Goal: Information Seeking & Learning: Learn about a topic

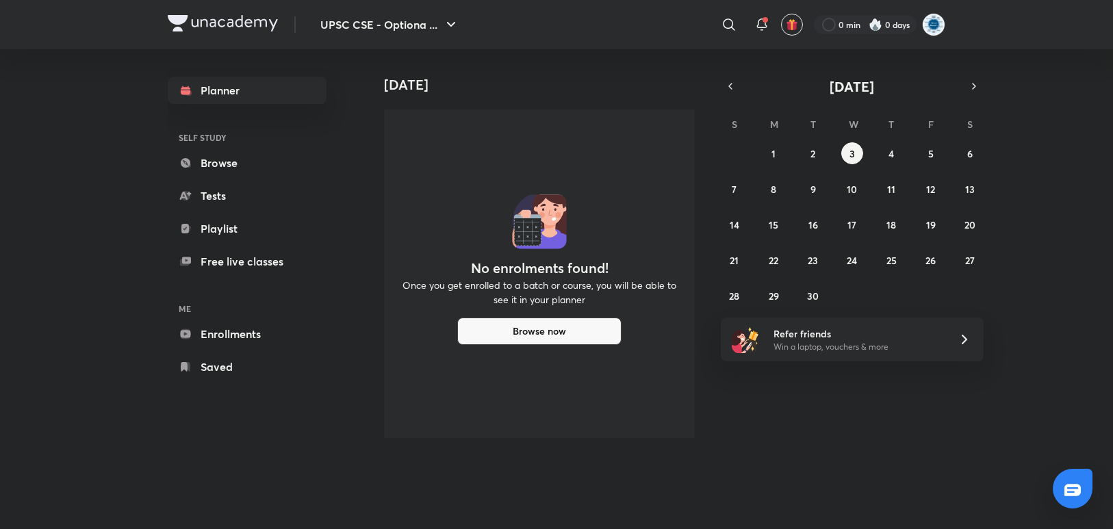
click at [862, 149] on div "31 1 2 3 4 5 6 7 8 9 10 11 12 13 14 15 16 17 18 19 20 21 22 23 24 25 26 27 28 2…" at bounding box center [852, 224] width 263 height 164
click at [819, 144] on div "31 1 2 3 4 5 6 7 8 9 10 11 12 13 14 15 16 17 18 19 20 21 22 23 24 25 26 27 28 2…" at bounding box center [852, 224] width 263 height 164
click at [450, 18] on icon "button" at bounding box center [451, 24] width 16 height 16
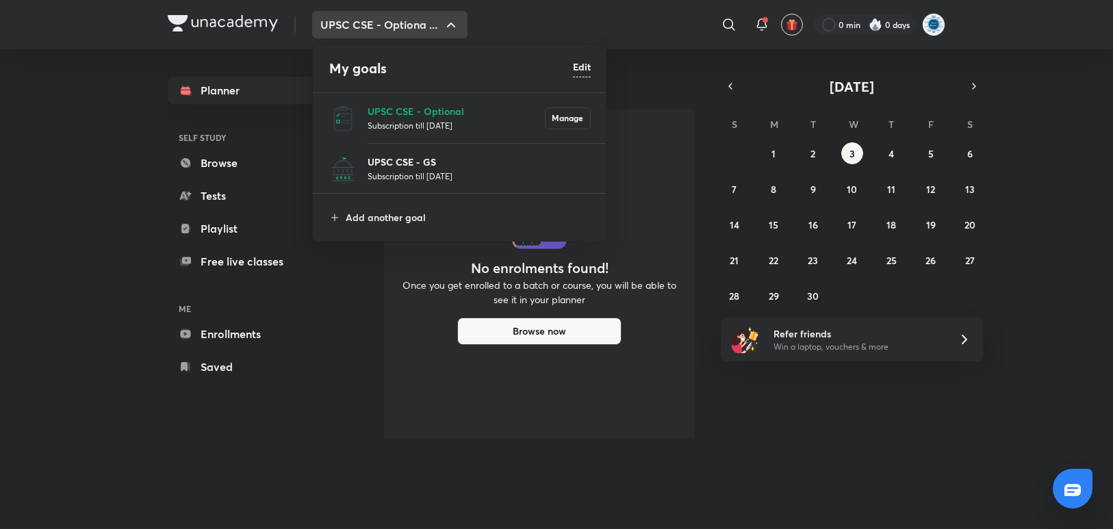
click at [451, 167] on p "UPSC CSE - GS" at bounding box center [479, 162] width 223 height 14
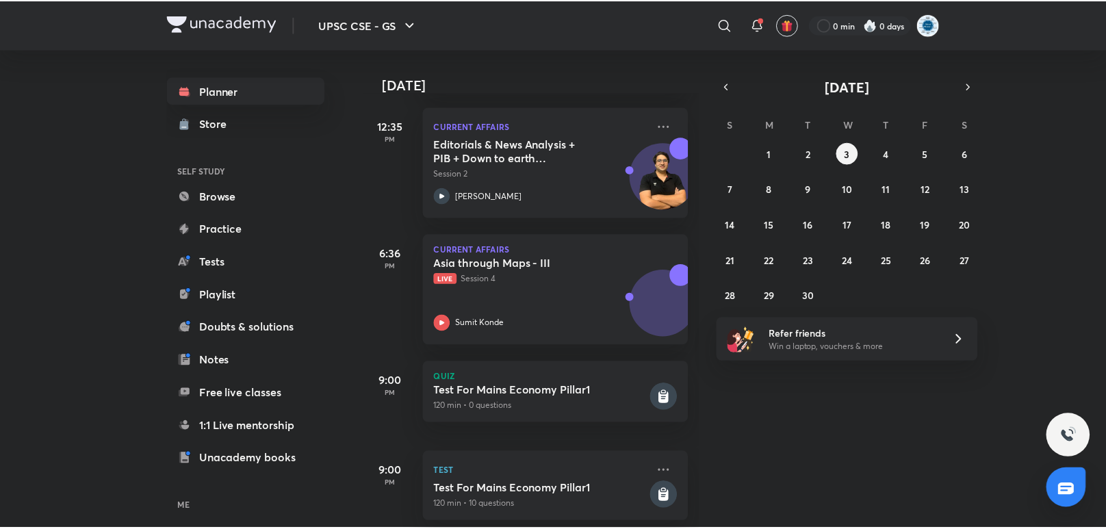
scroll to position [464, 0]
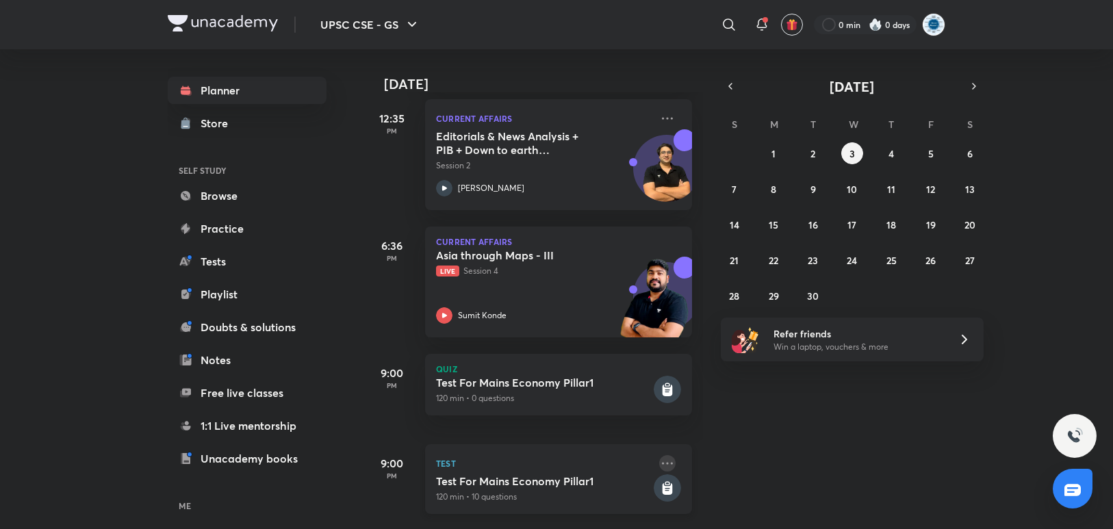
click at [662, 462] on icon at bounding box center [667, 463] width 11 height 2
click at [659, 455] on icon at bounding box center [667, 463] width 16 height 16
click at [758, 487] on p "Go to course page" at bounding box center [761, 485] width 94 height 14
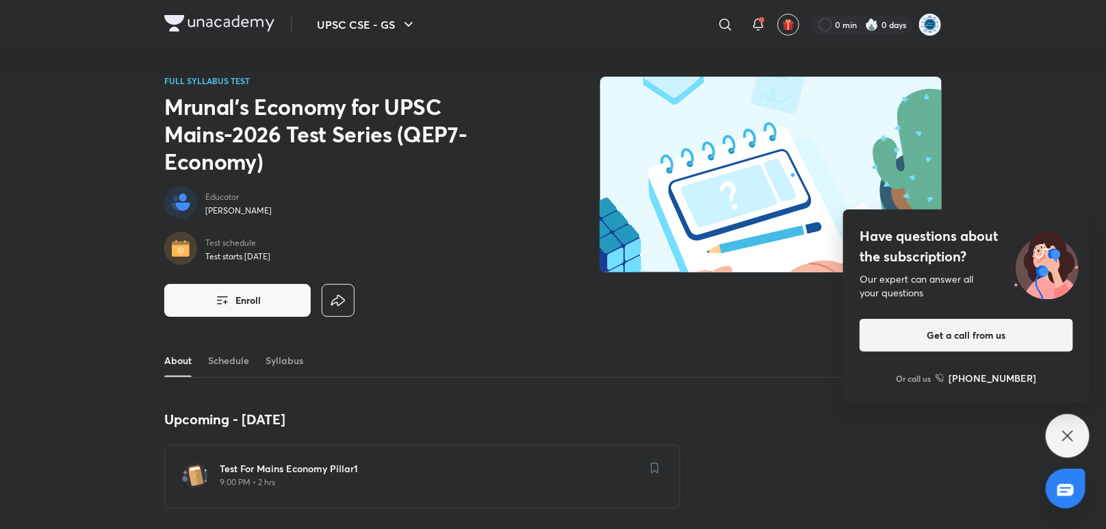
click at [1068, 440] on icon at bounding box center [1067, 436] width 16 height 16
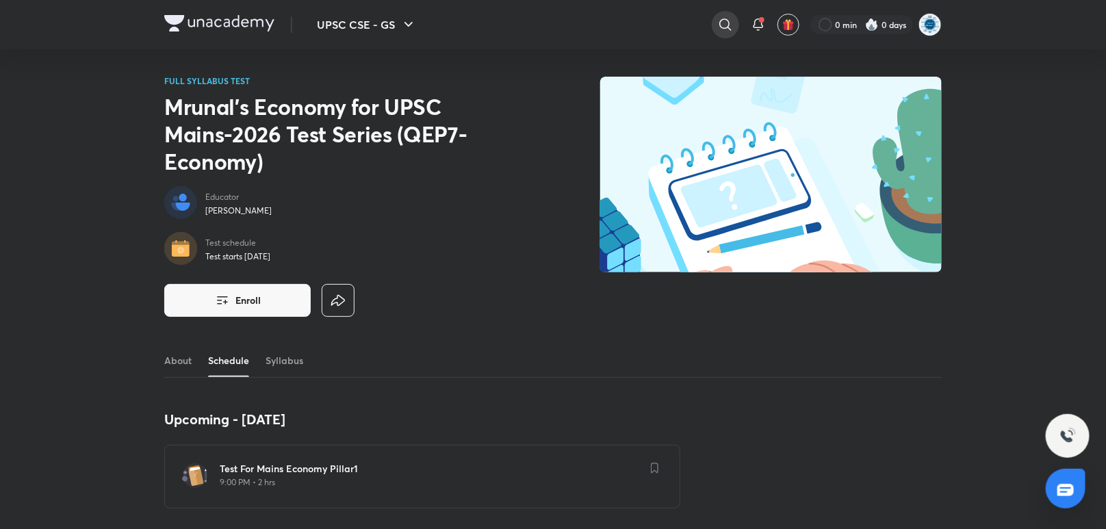
click at [726, 18] on icon at bounding box center [725, 24] width 16 height 16
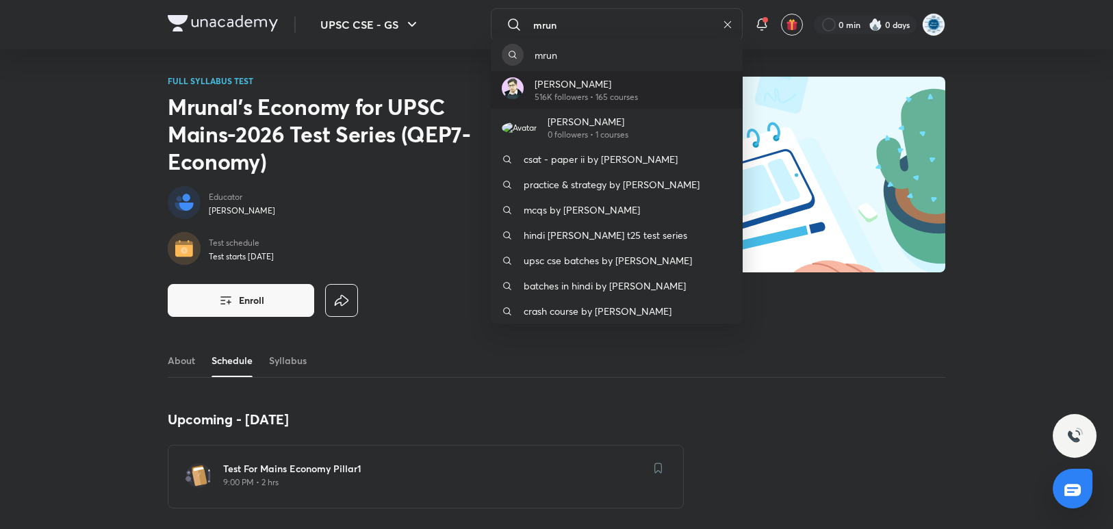
type input "mrun"
click at [595, 94] on p "516K followers • 165 courses" at bounding box center [586, 97] width 103 height 12
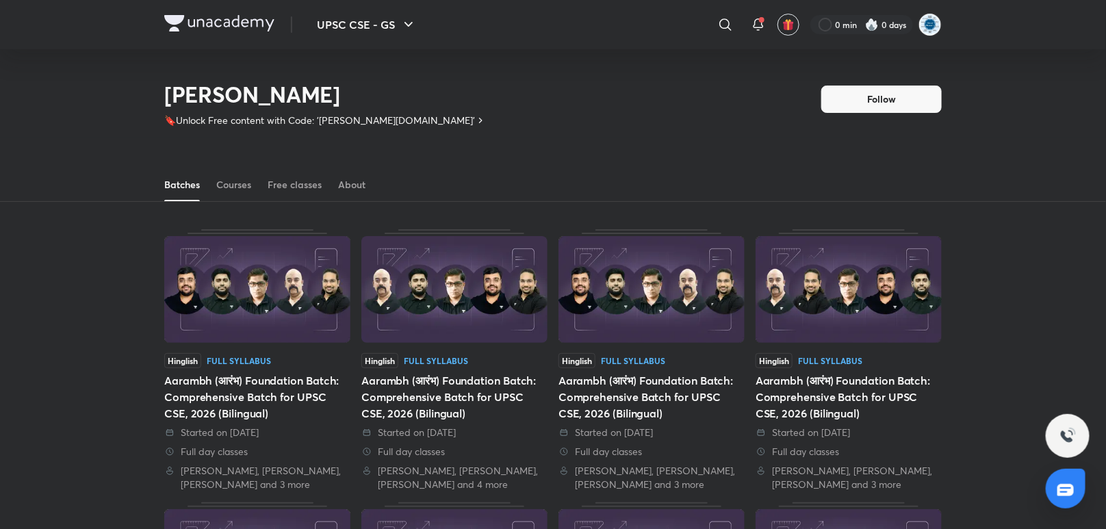
scroll to position [60, 0]
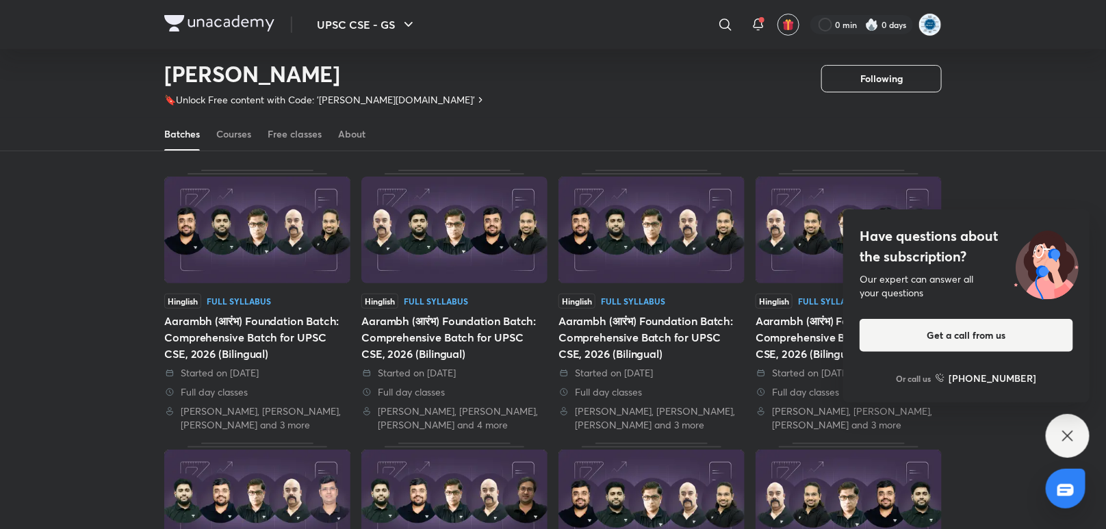
click at [1063, 432] on icon at bounding box center [1067, 436] width 16 height 16
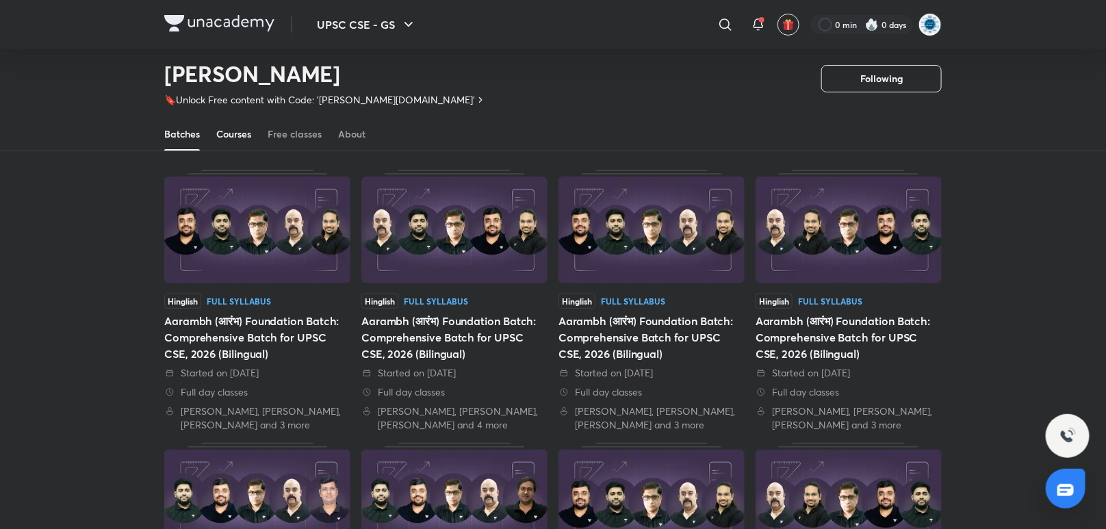
click at [237, 141] on link "Courses" at bounding box center [233, 134] width 35 height 33
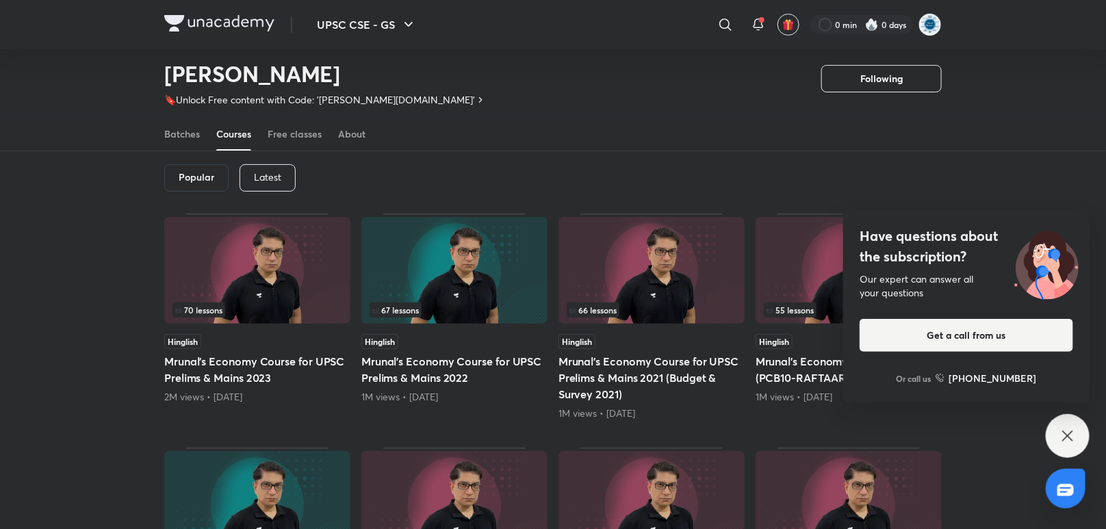
click at [279, 175] on p "Latest" at bounding box center [267, 177] width 27 height 11
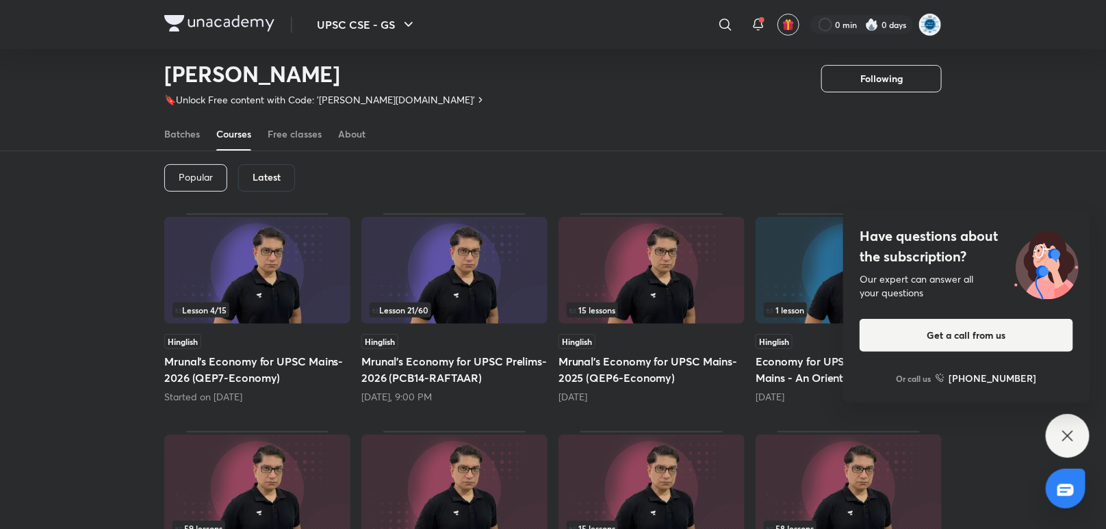
click at [489, 271] on img at bounding box center [454, 270] width 186 height 107
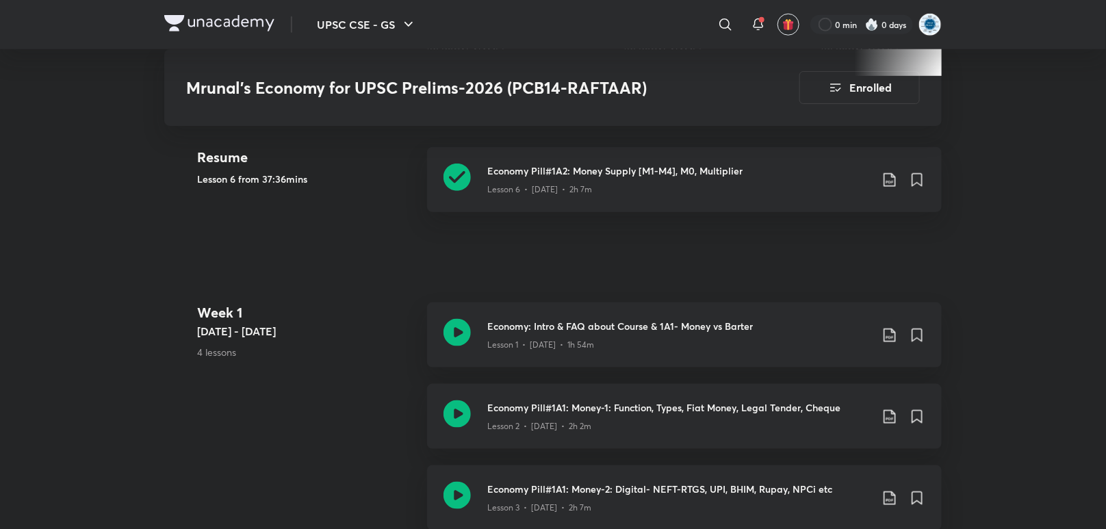
scroll to position [590, 0]
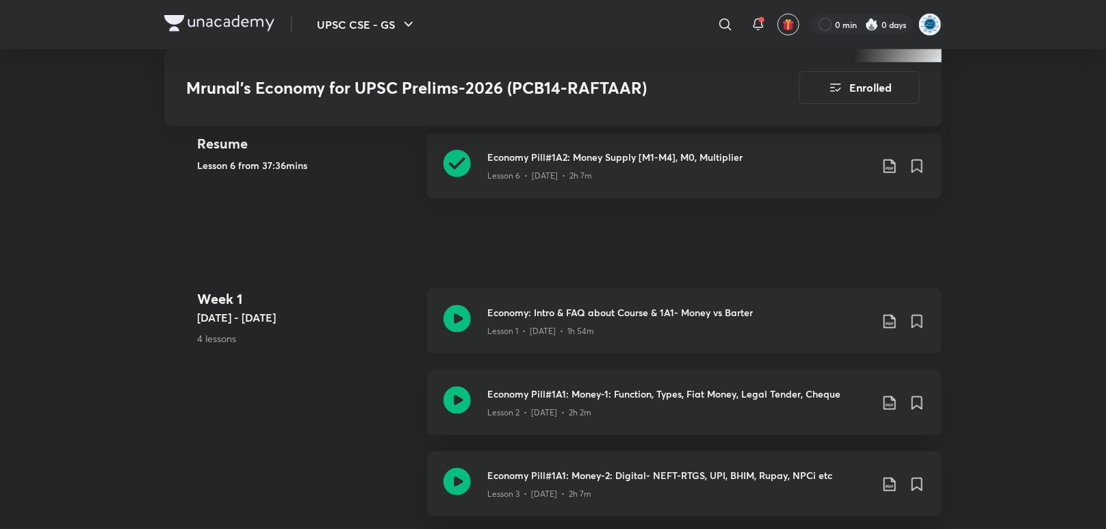
click at [458, 329] on icon at bounding box center [456, 318] width 27 height 27
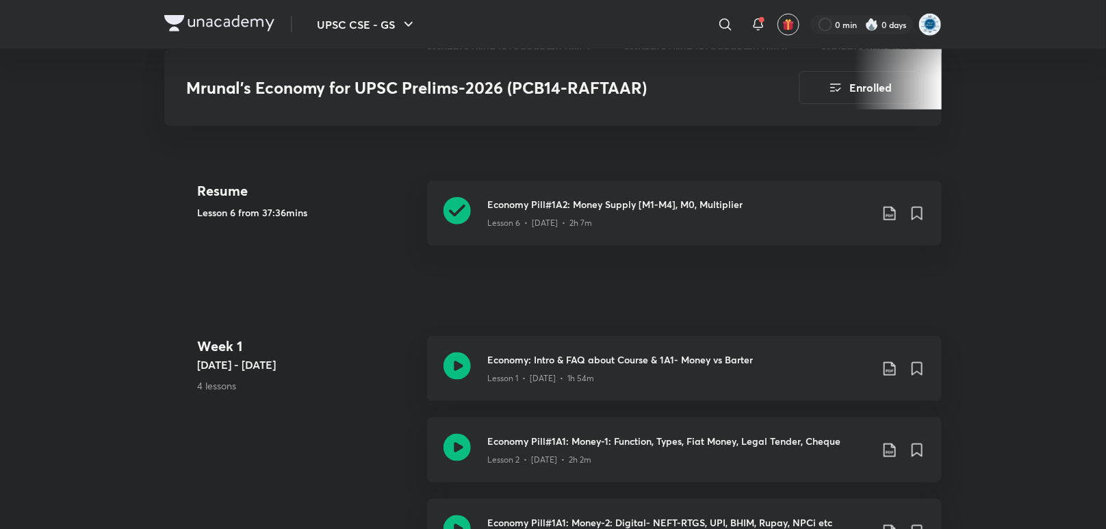
scroll to position [542, 0]
